Goal: Find specific page/section: Find specific page/section

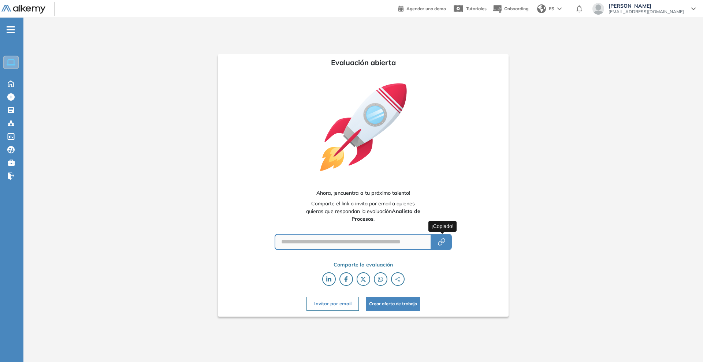
click at [438, 242] on icon "button" at bounding box center [441, 242] width 9 height 9
click at [443, 238] on icon "button" at bounding box center [441, 242] width 9 height 9
click at [446, 239] on icon "button" at bounding box center [441, 242] width 9 height 9
click at [4, 123] on div "Candidatos Candidatos" at bounding box center [12, 123] width 22 height 10
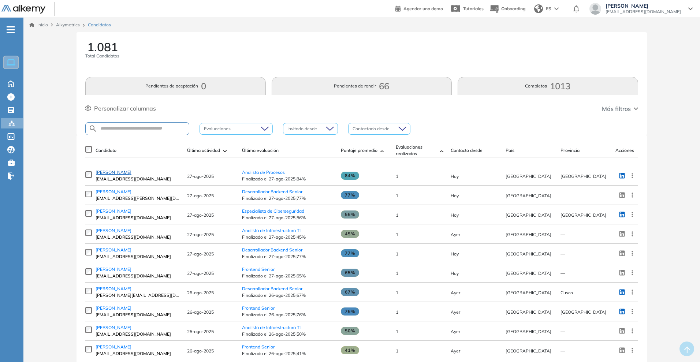
click at [120, 173] on span "[PERSON_NAME]" at bounding box center [114, 172] width 36 height 5
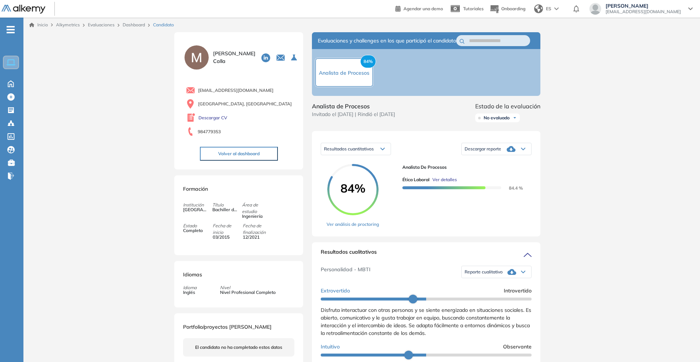
click at [451, 183] on span "Ver detalles" at bounding box center [444, 180] width 25 height 7
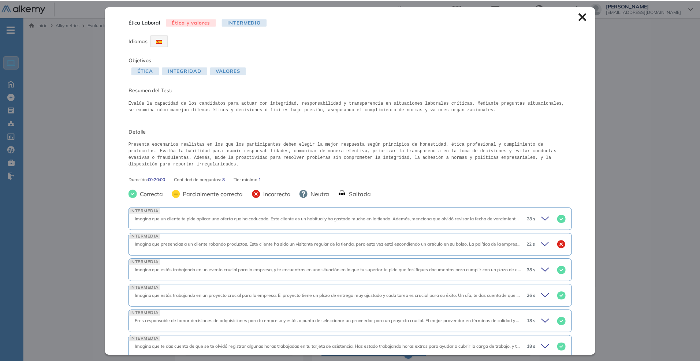
scroll to position [78, 0]
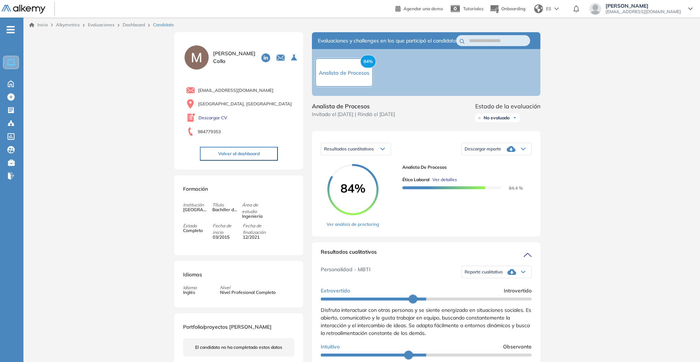
click at [92, 209] on div "Inicio Alkymetrics Evaluaciones Dashboard Candidato Ética Laboral Ética y valor…" at bounding box center [361, 336] width 677 height 636
